Goal: Find contact information: Find contact information

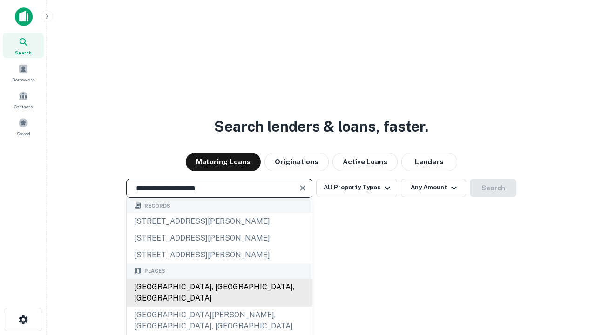
click at [219, 307] on div "Santa Monica, CA, USA" at bounding box center [219, 293] width 185 height 28
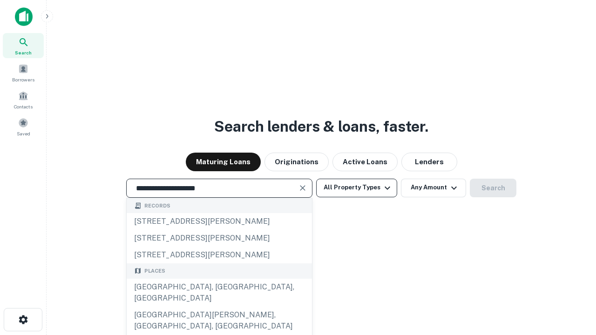
type input "**********"
click at [357, 188] on button "All Property Types" at bounding box center [356, 188] width 81 height 19
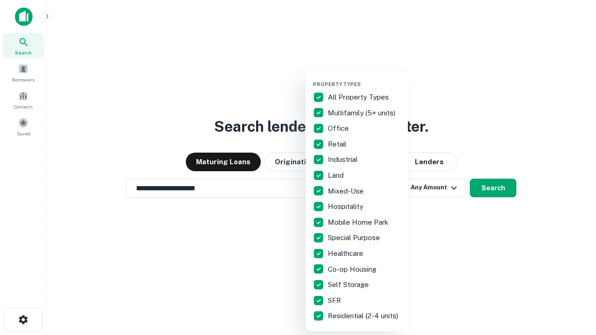
click at [364, 78] on button "button" at bounding box center [364, 78] width 102 height 0
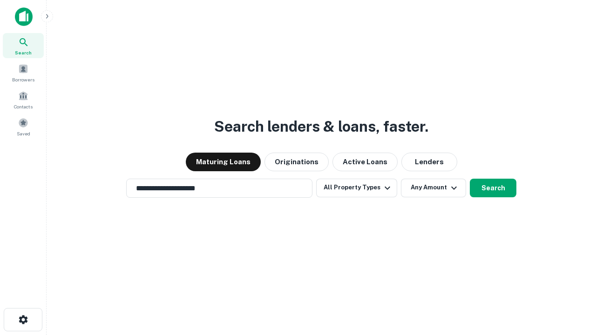
scroll to position [6, 112]
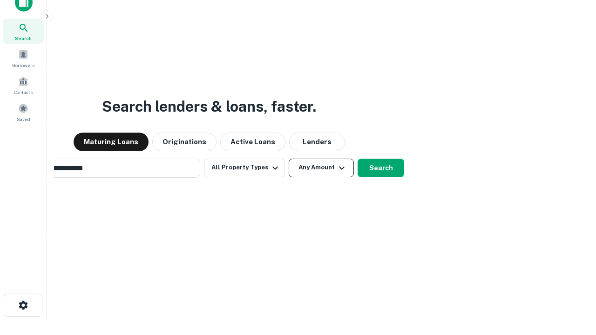
click at [289, 159] on button "Any Amount" at bounding box center [321, 168] width 65 height 19
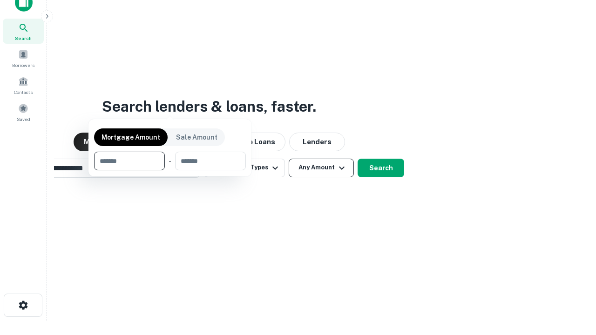
scroll to position [15, 0]
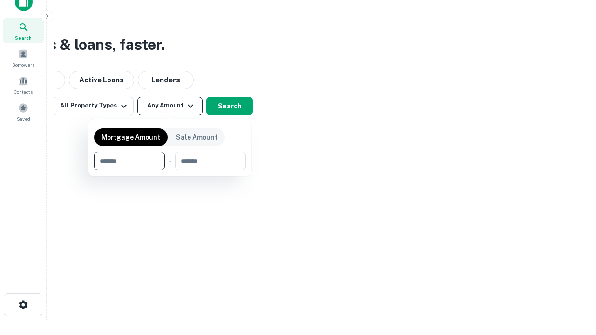
type input "*******"
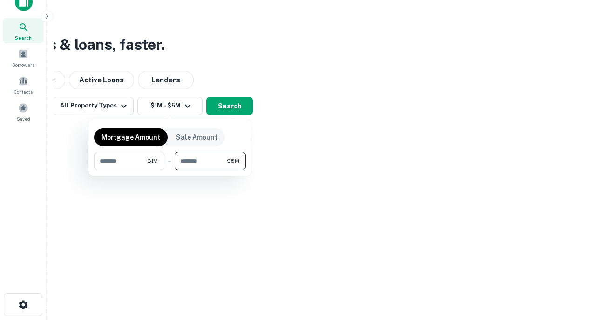
type input "*******"
click at [170, 170] on button "button" at bounding box center [170, 170] width 152 height 0
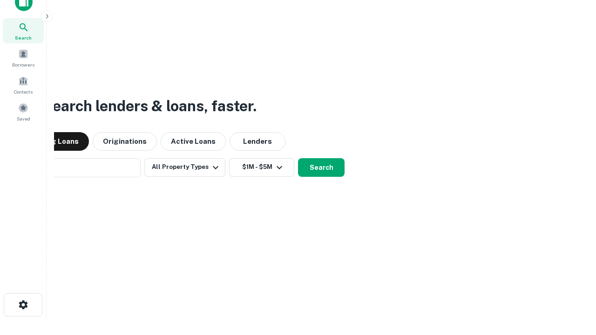
scroll to position [14, 0]
click at [298, 159] on button "Search" at bounding box center [321, 168] width 47 height 19
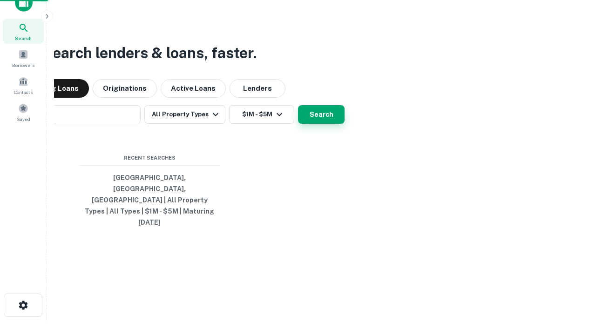
scroll to position [15, 0]
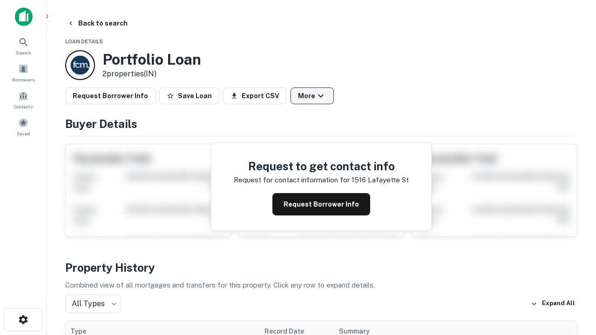
click at [312, 96] on button "More" at bounding box center [312, 96] width 43 height 17
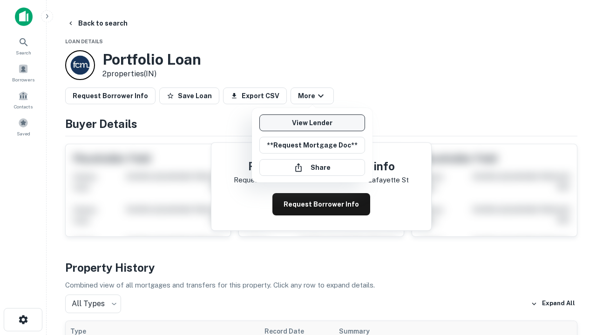
click at [312, 123] on link "View Lender" at bounding box center [312, 123] width 106 height 17
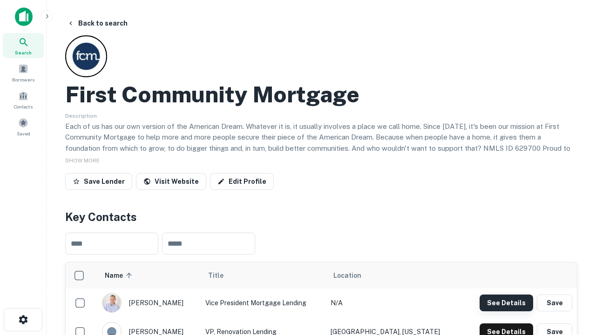
click at [506, 303] on button "See Details" at bounding box center [507, 303] width 54 height 17
click at [23, 320] on icon "button" at bounding box center [23, 319] width 11 height 11
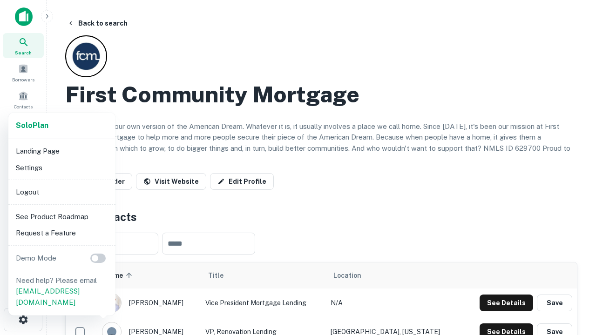
click at [61, 192] on li "Logout" at bounding box center [62, 192] width 100 height 17
